Goal: Task Accomplishment & Management: Manage account settings

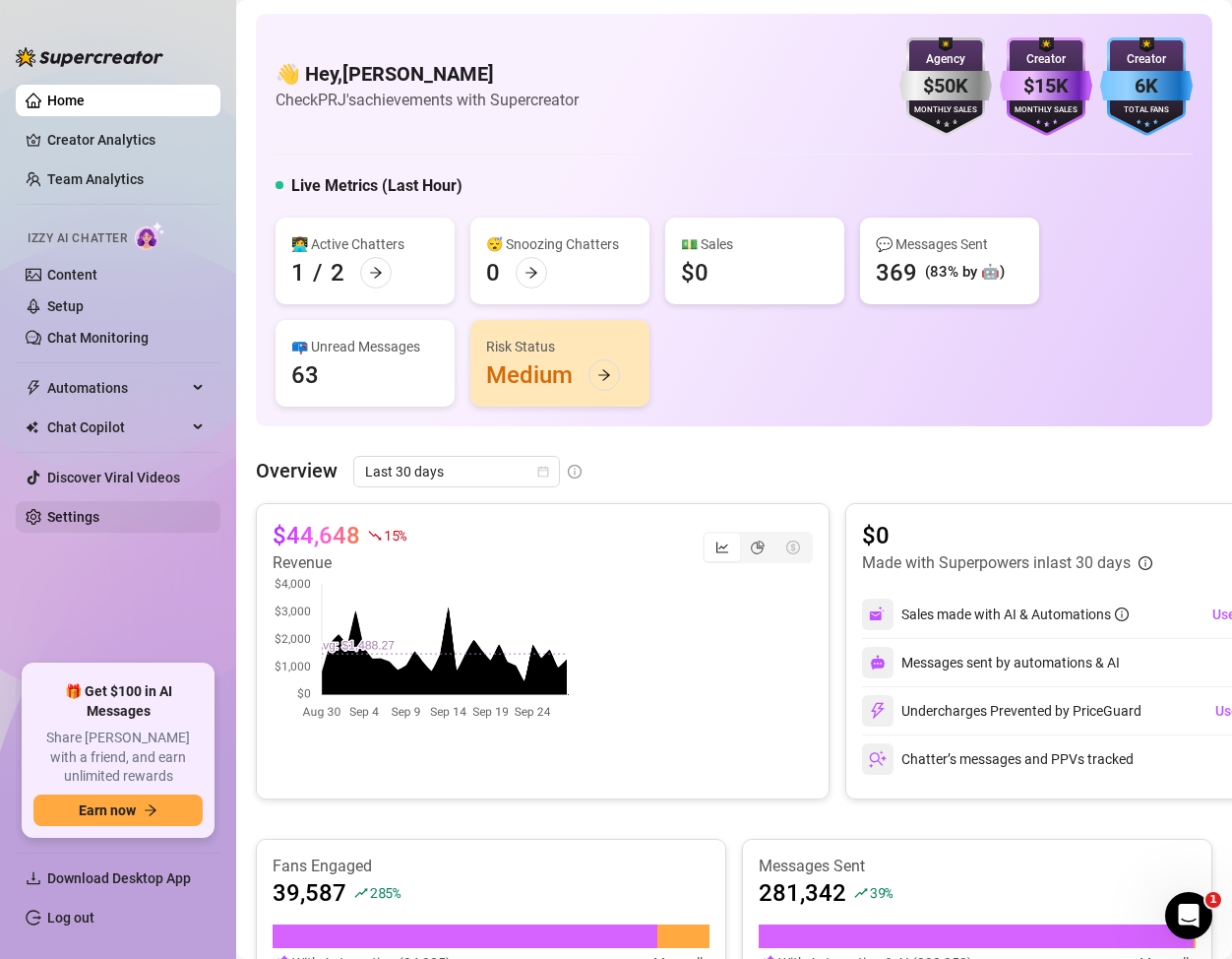
click at [94, 517] on link "Settings" at bounding box center [73, 517] width 52 height 16
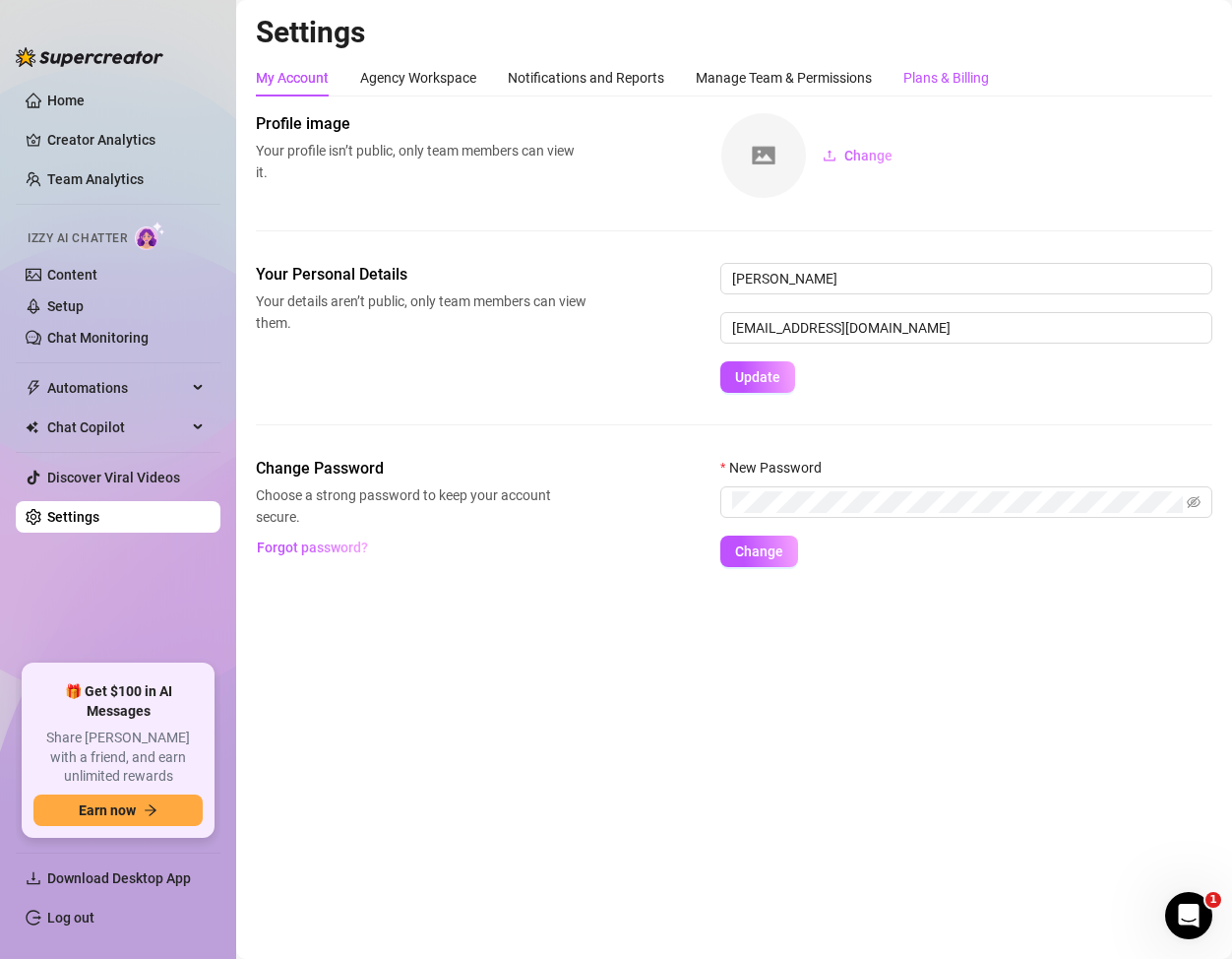
click at [947, 78] on div "Plans & Billing" at bounding box center [946, 78] width 85 height 22
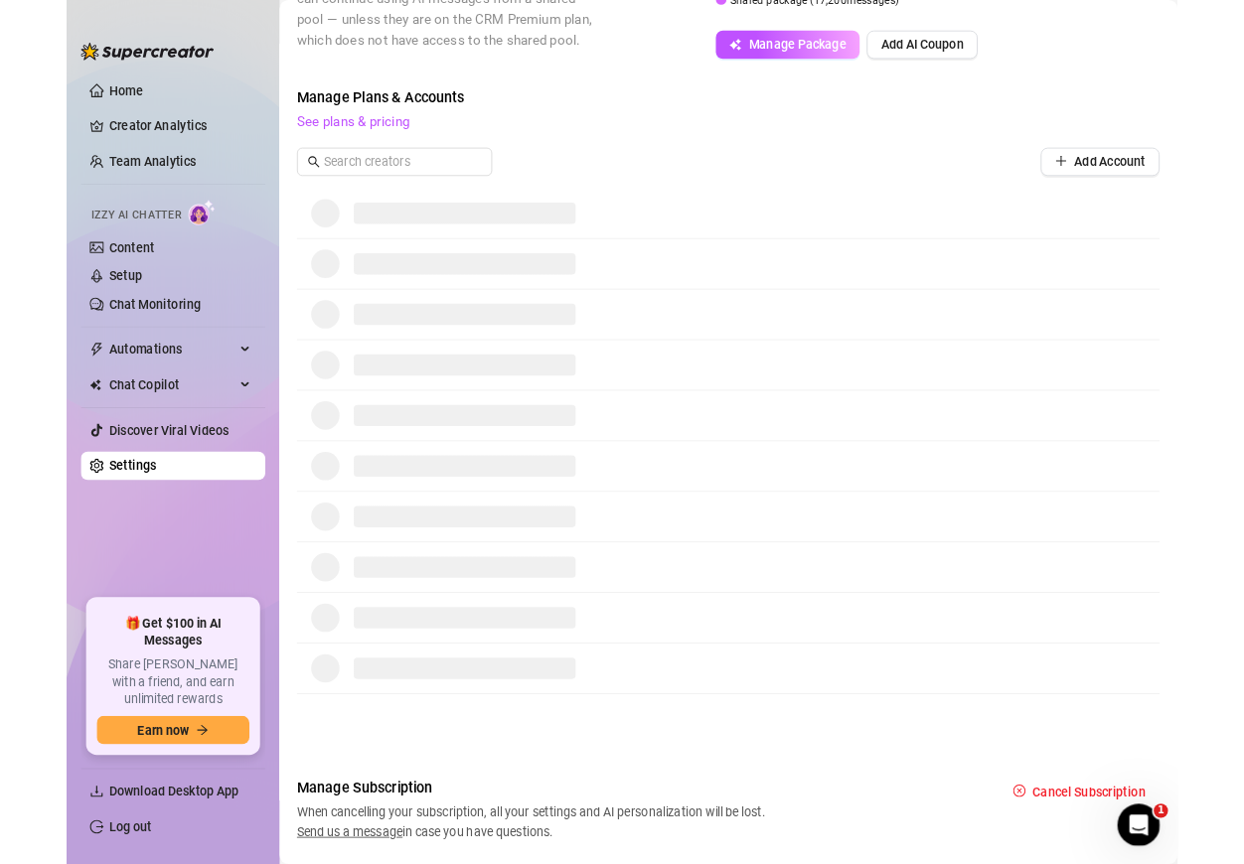
scroll to position [516, 0]
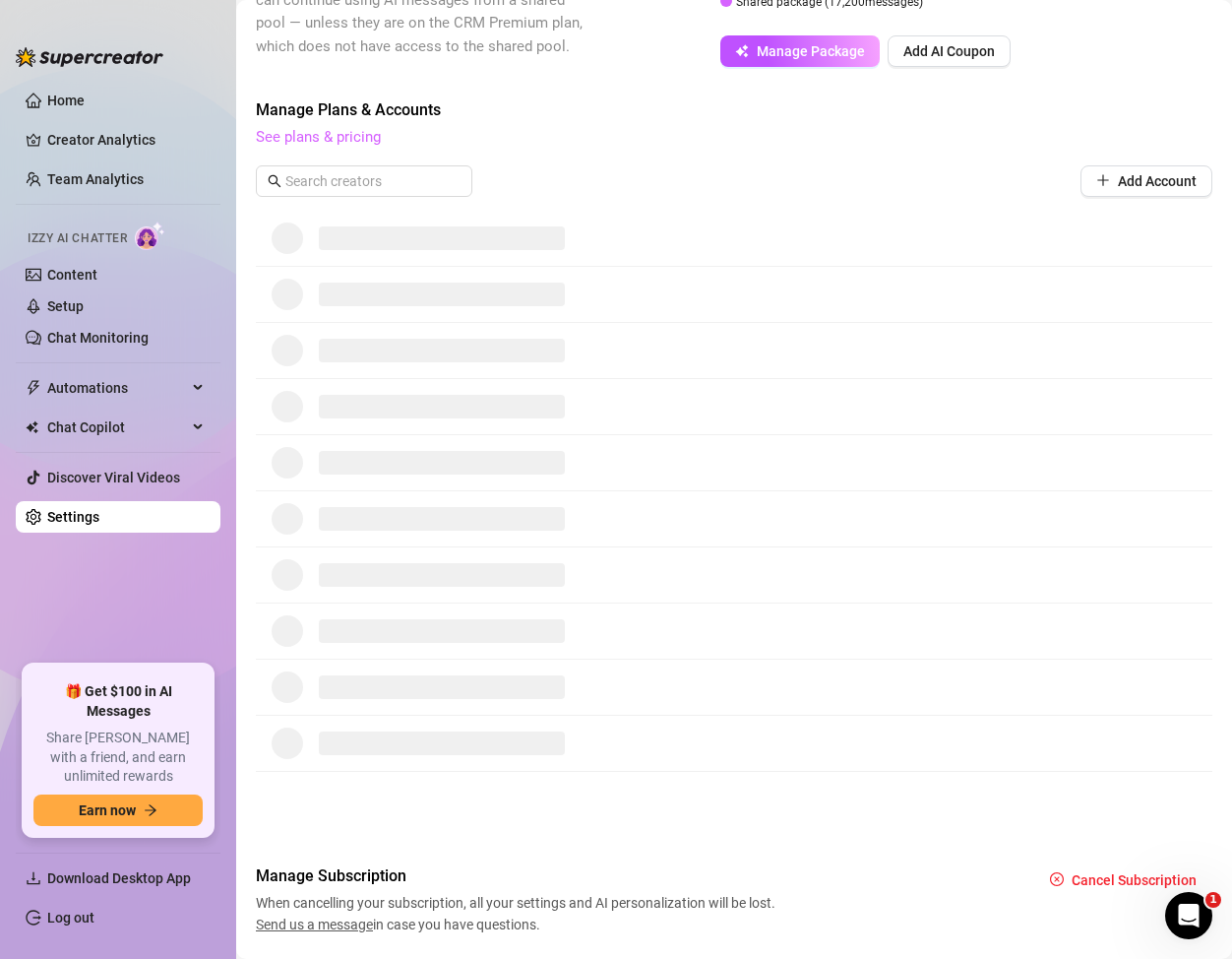
click at [317, 137] on link "See plans & pricing" at bounding box center [318, 137] width 125 height 18
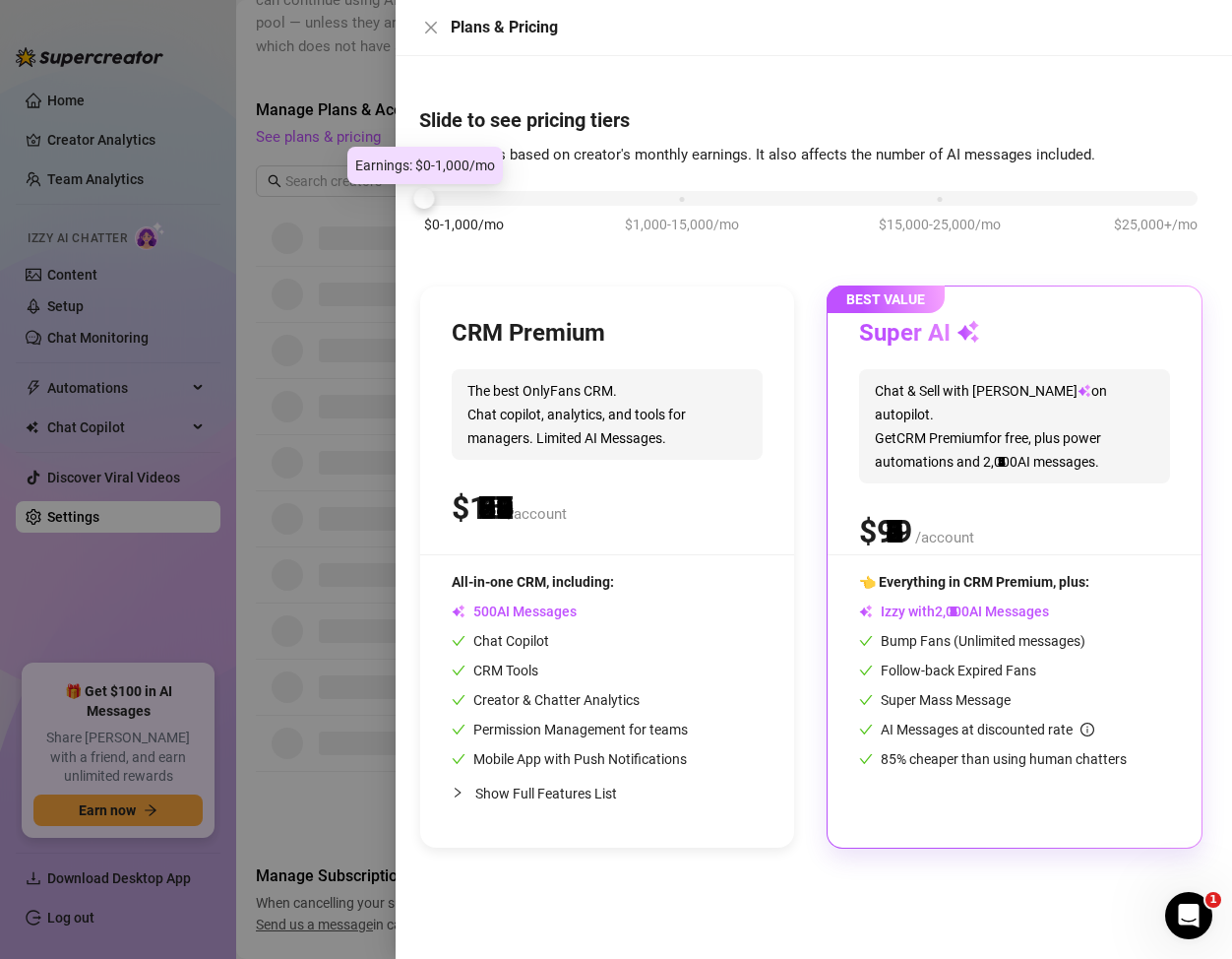
drag, startPoint x: 679, startPoint y: 200, endPoint x: 452, endPoint y: 198, distance: 227.0
click at [452, 198] on div "$0-1,000/mo $1,000-15,000/mo $15,000-25,000/mo $25,000+/mo" at bounding box center [810, 193] width 773 height 12
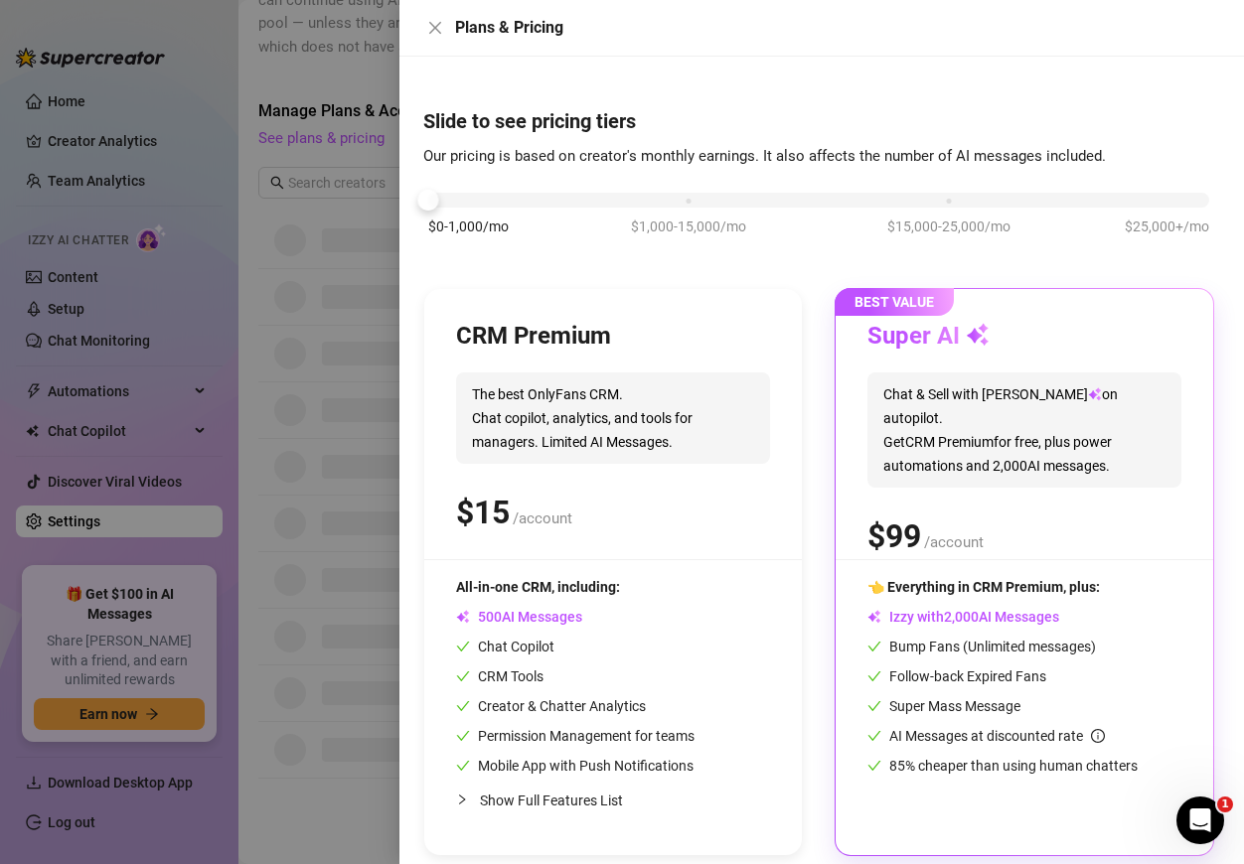
scroll to position [16, 0]
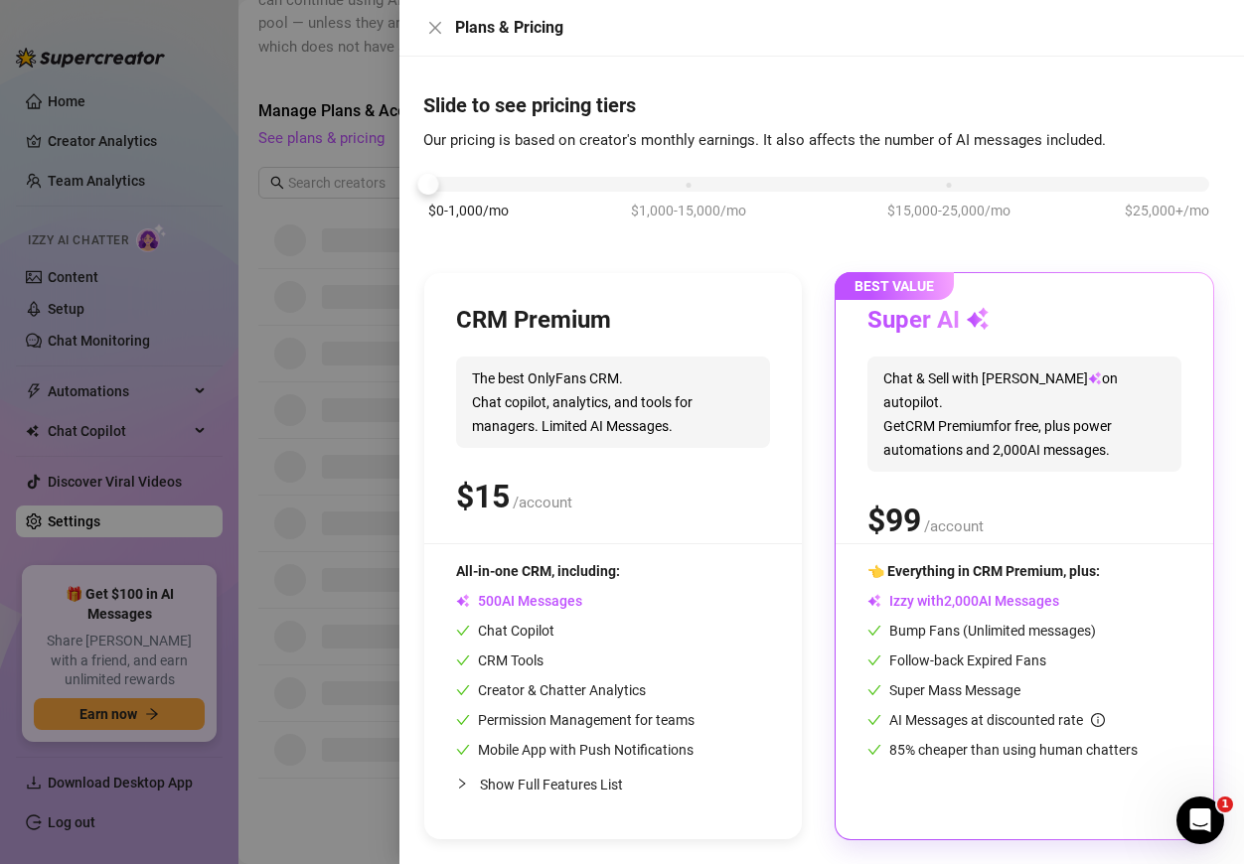
click at [351, 366] on div at bounding box center [622, 432] width 1244 height 864
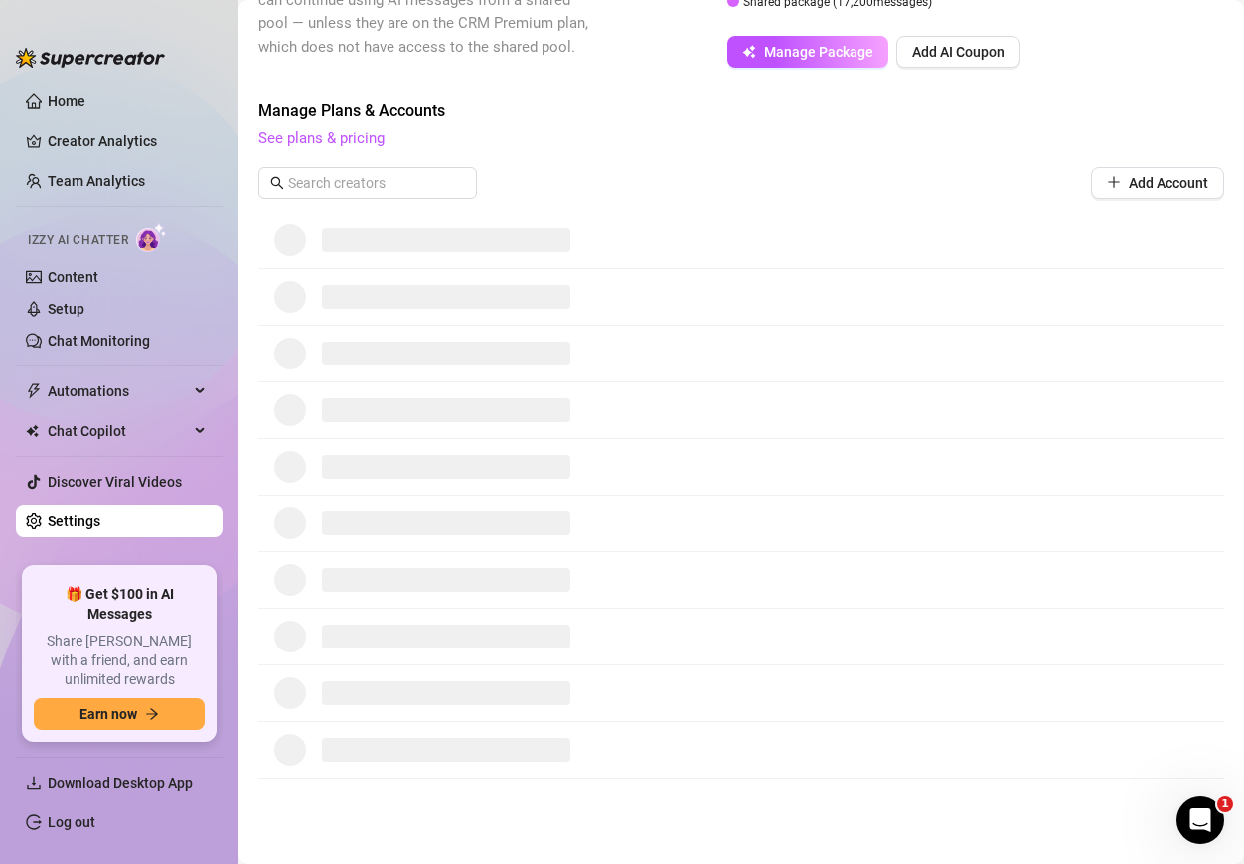
scroll to position [0, 0]
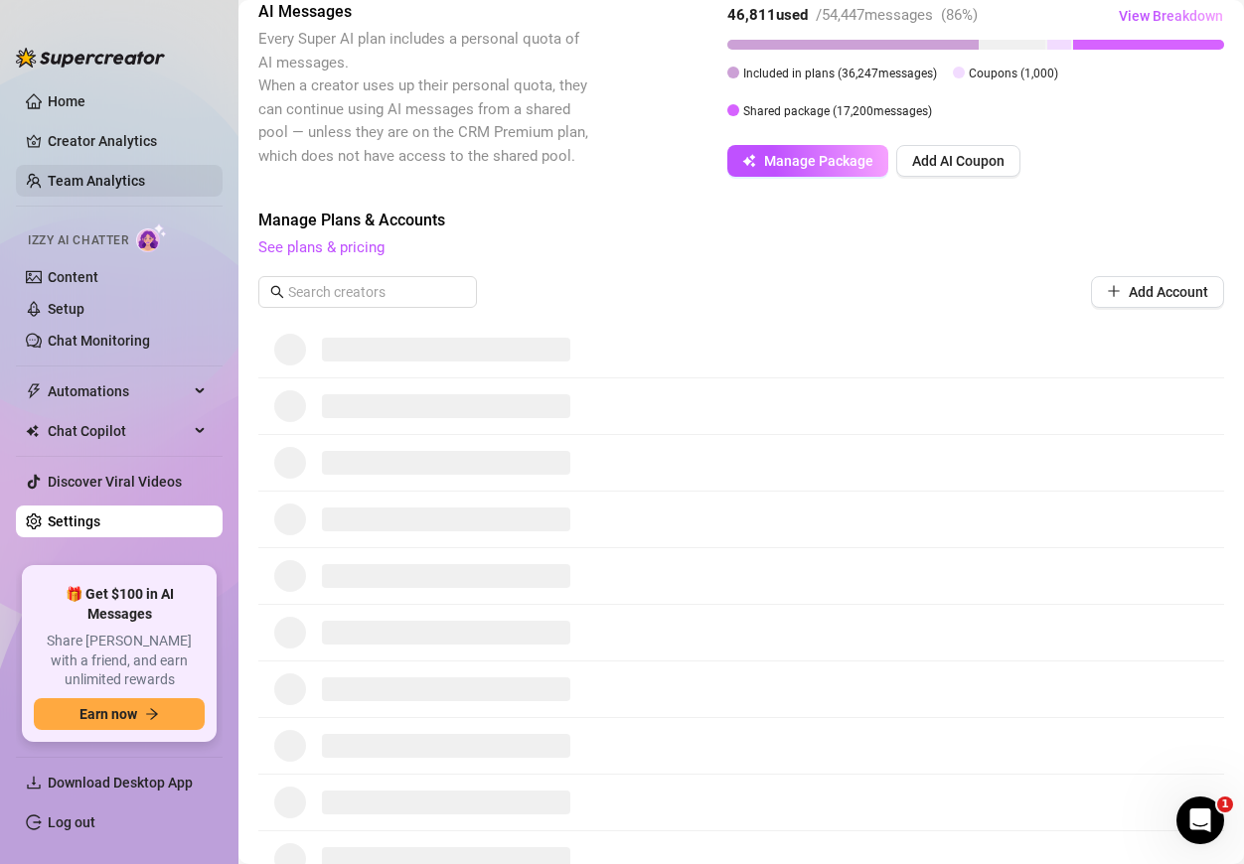
scroll to position [678, 0]
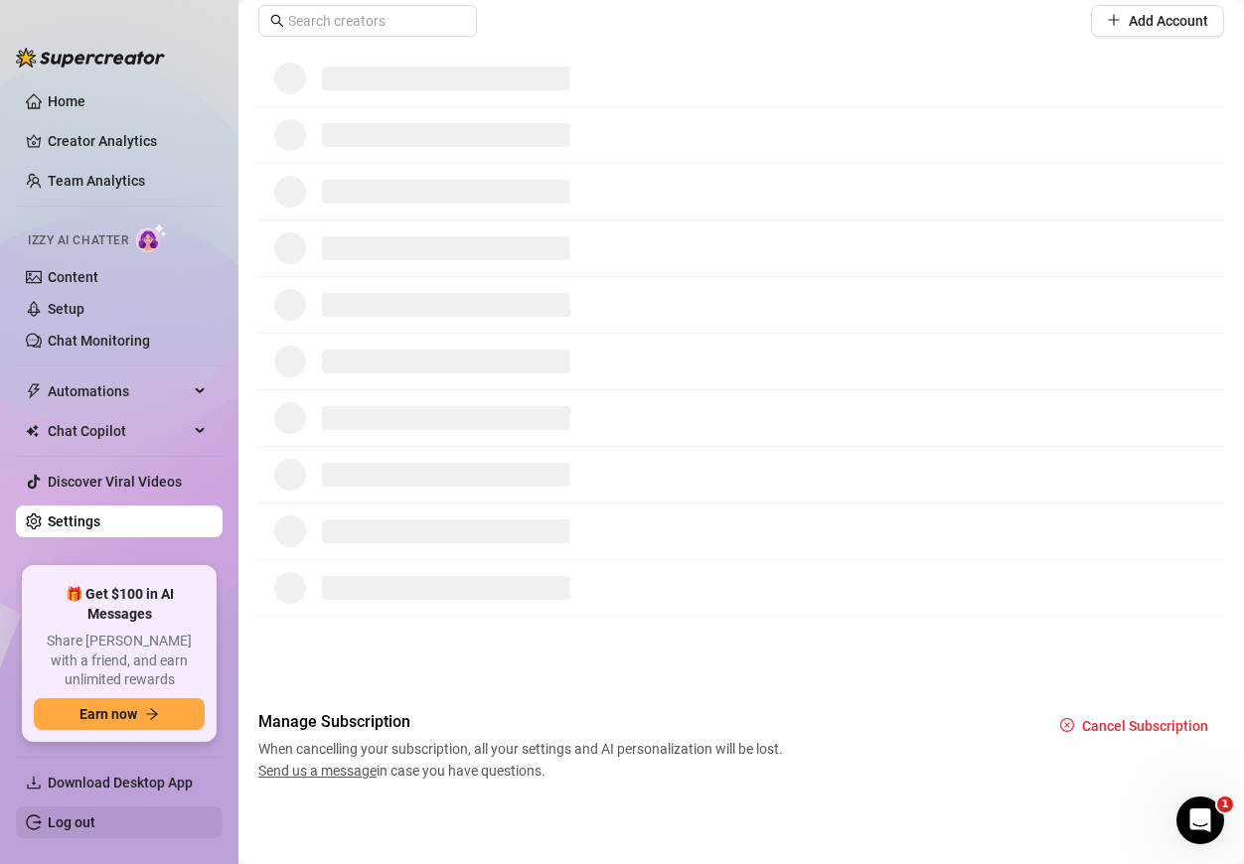
click at [95, 820] on link "Log out" at bounding box center [72, 823] width 48 height 16
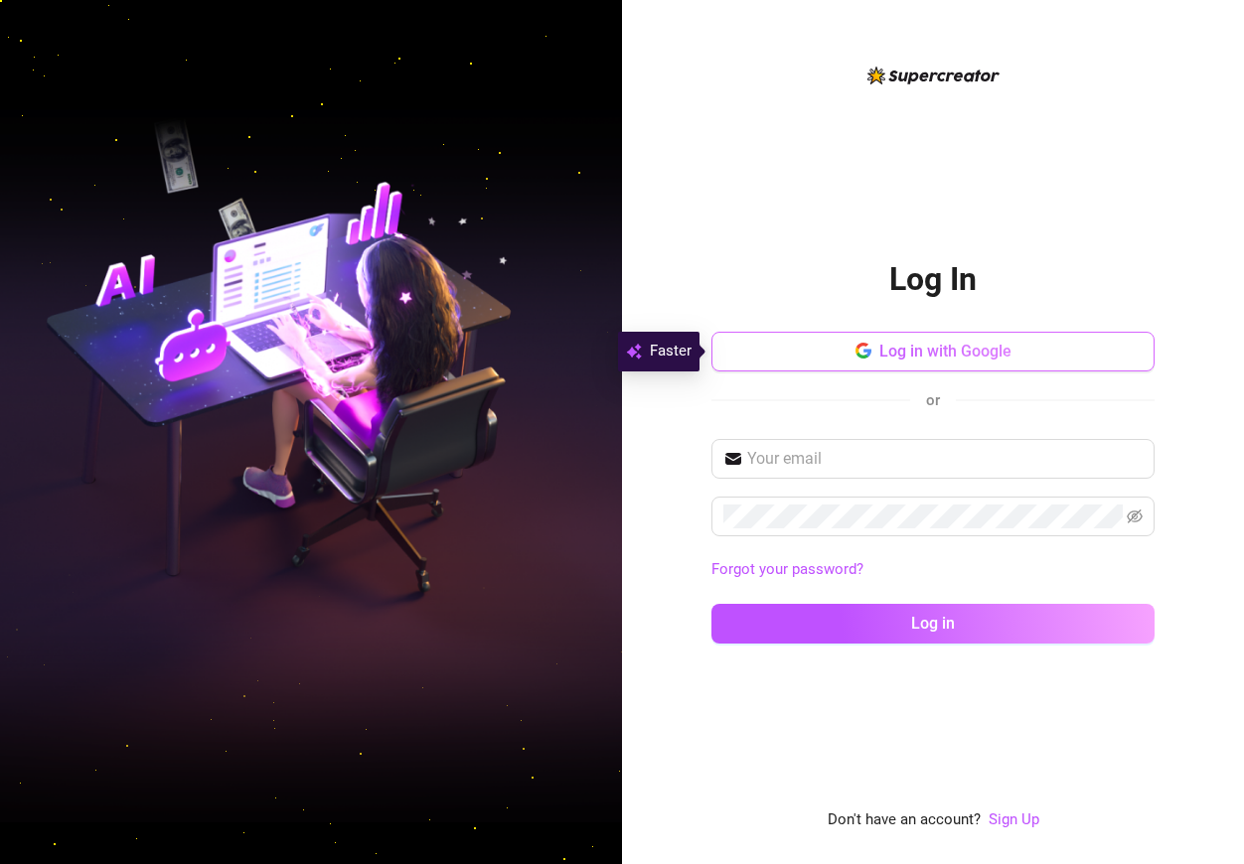
click at [996, 360] on span "Log in with Google" at bounding box center [945, 351] width 132 height 19
